Goal: Check status: Check status

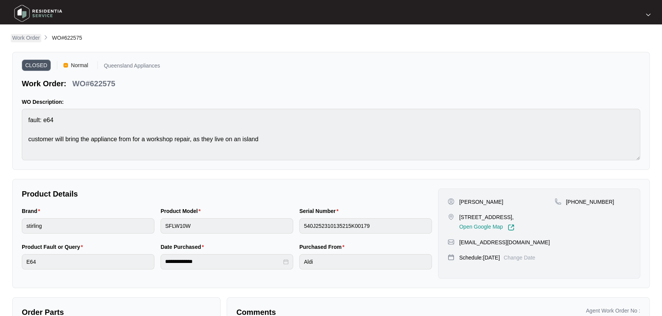
click at [28, 37] on p "Work Order" at bounding box center [26, 38] width 28 height 8
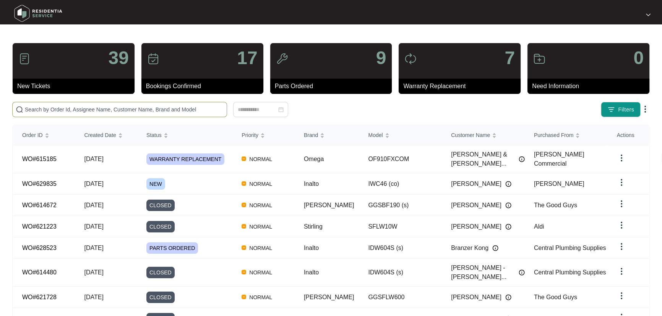
click at [140, 110] on input "text" at bounding box center [124, 109] width 199 height 8
paste input "627929"
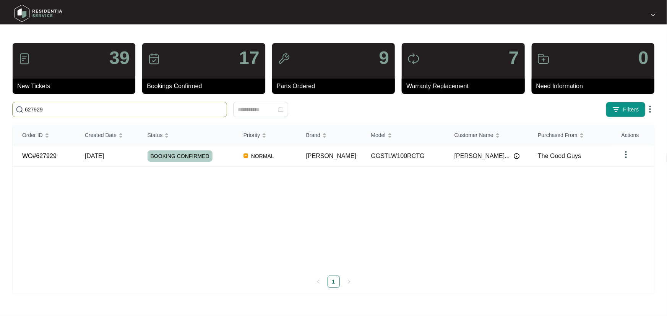
type input "627929"
click at [234, 151] on div "BOOKING CONFIRMED" at bounding box center [190, 156] width 87 height 11
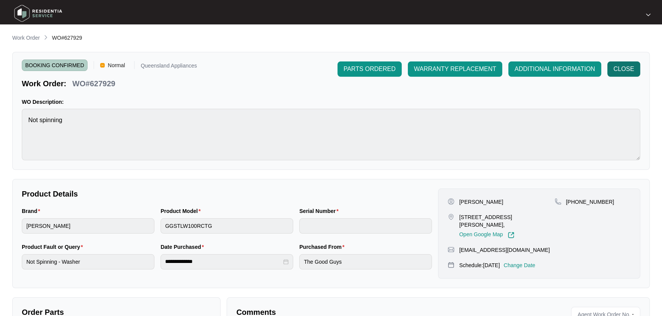
click at [626, 68] on span "CLOSE" at bounding box center [623, 69] width 21 height 9
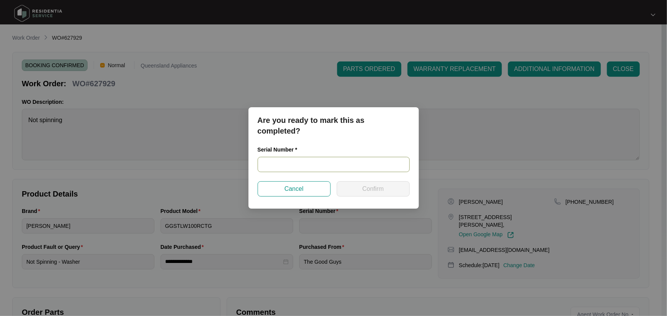
click at [283, 165] on input "text" at bounding box center [334, 164] width 152 height 15
paste input "540L118870139131D00075"
type input "540L118870139131D00075"
click at [389, 189] on button "Confirm" at bounding box center [373, 188] width 73 height 15
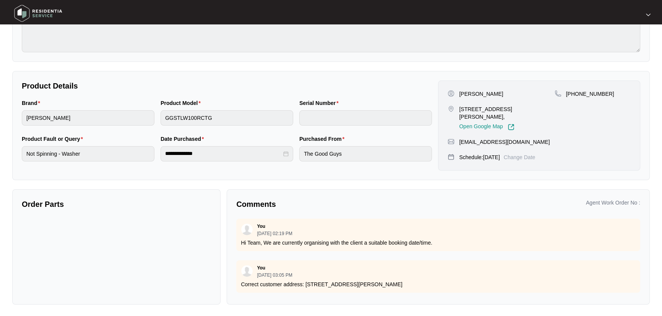
scroll to position [3, 0]
type input "540L118870139131D00075"
